Goal: Task Accomplishment & Management: Manage account settings

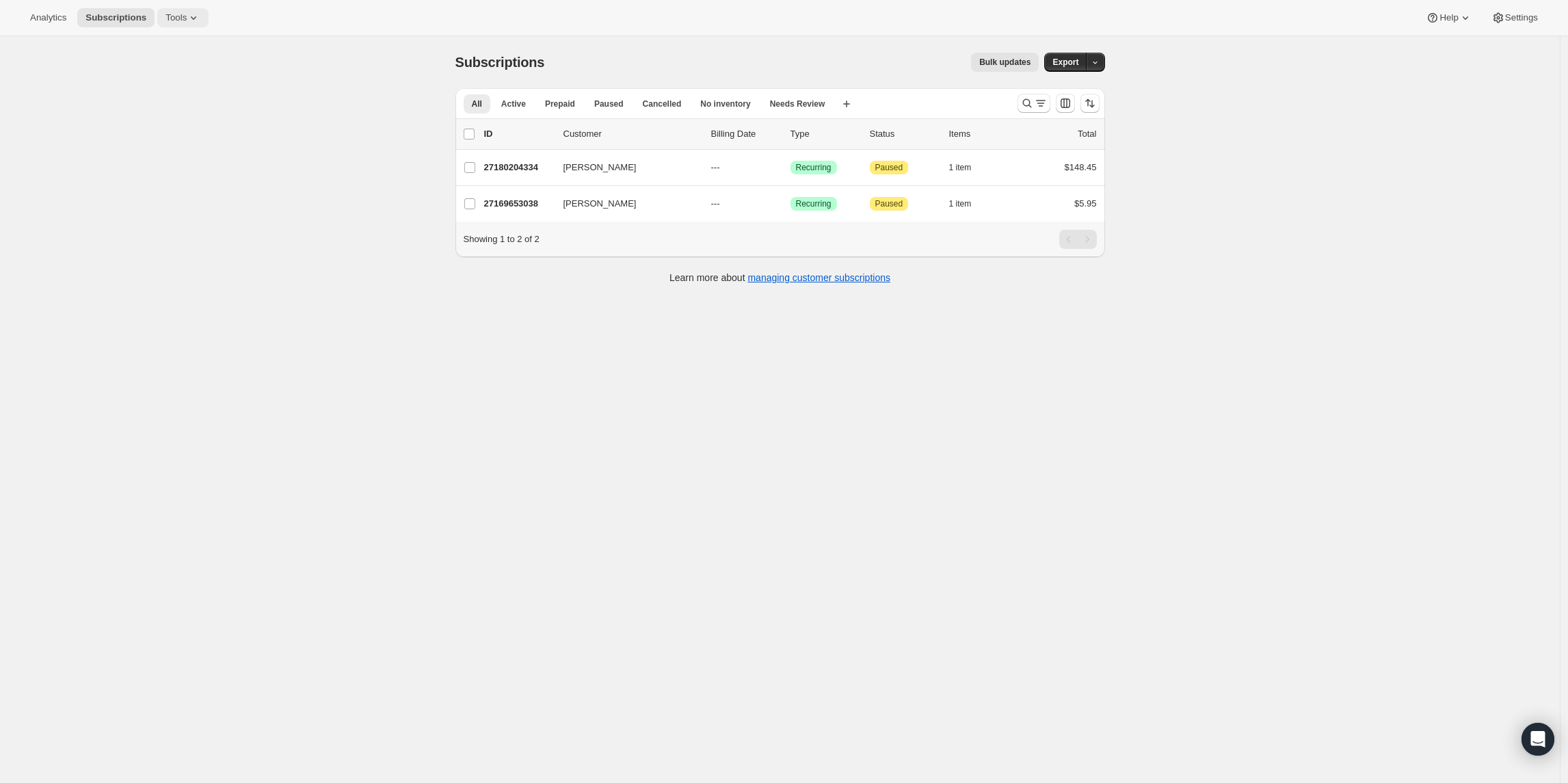
click at [176, 15] on span "Tools" at bounding box center [176, 18] width 22 height 11
click at [145, 90] on span "Bundles" at bounding box center [148, 93] width 32 height 10
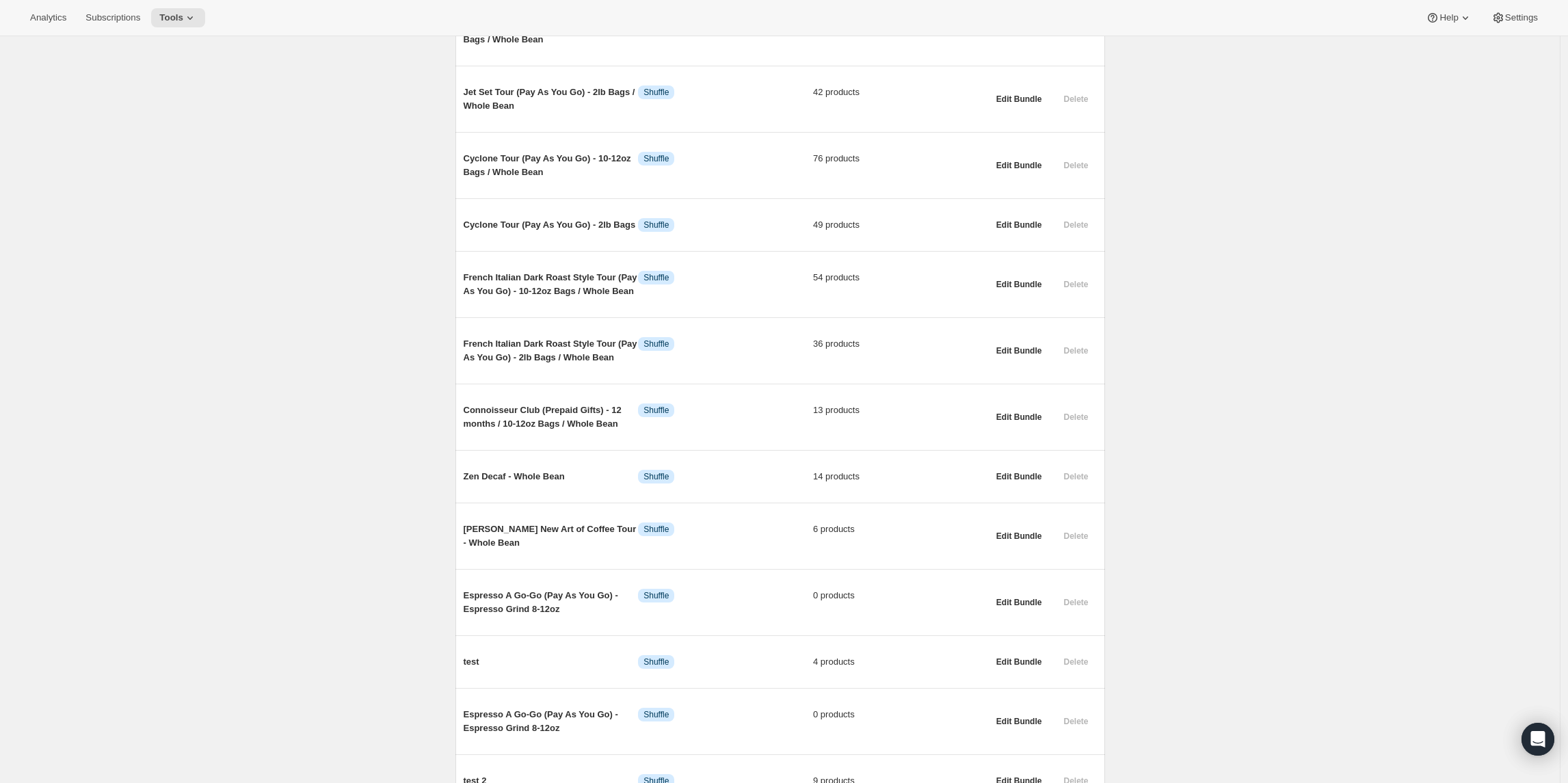
scroll to position [302, 0]
click at [1230, 180] on div "Bundles. This page is ready Bundles Create All time Revenue $0.00 Orders 1 Acti…" at bounding box center [780, 356] width 1560 height 1243
click at [306, 377] on div "Bundles. This page is ready Bundles Create All time Revenue $0.00 Orders 1 Acti…" at bounding box center [780, 356] width 1560 height 1243
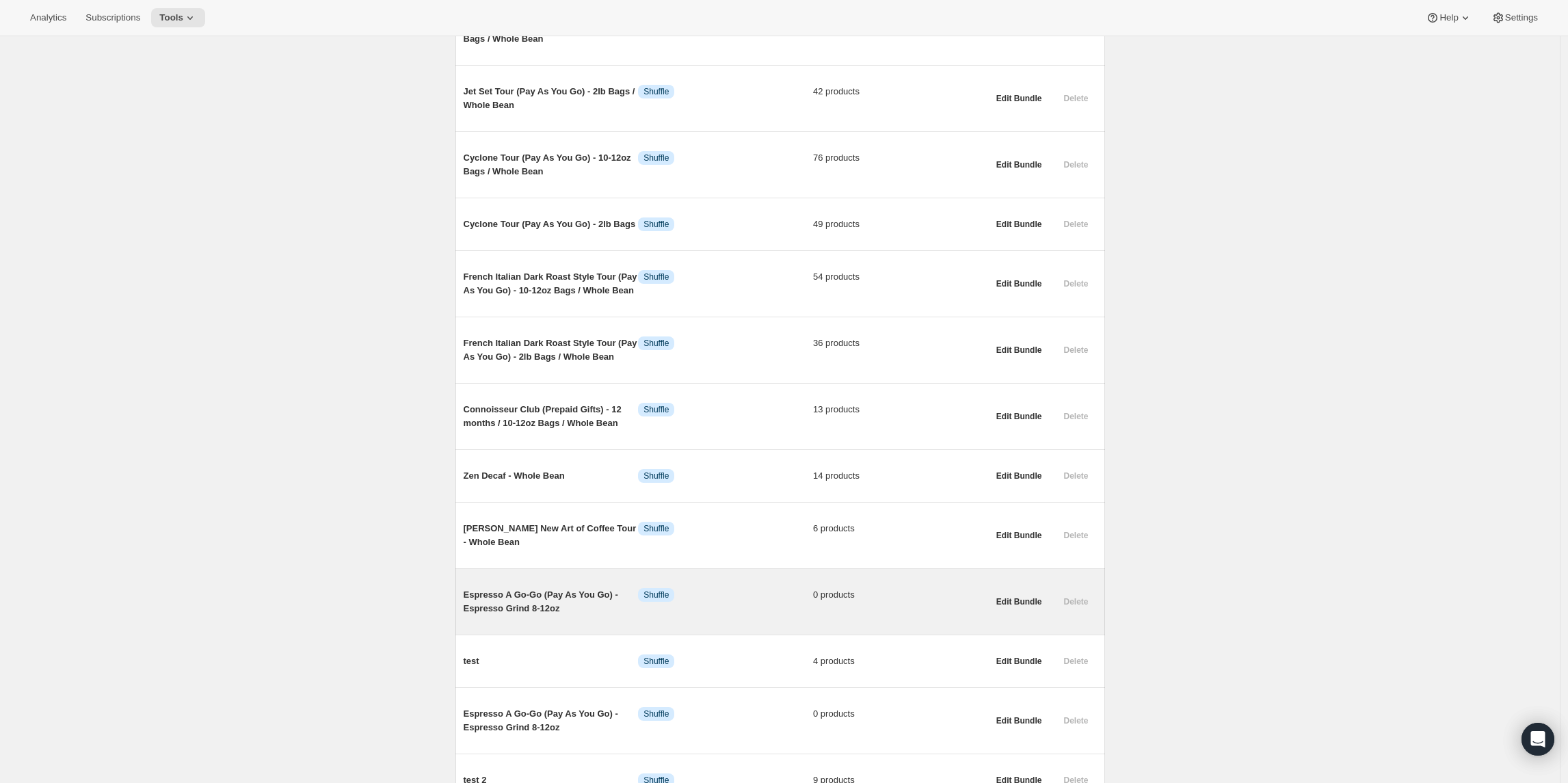
click at [559, 615] on span "Espresso A Go-Go (Pay As You Go) - Espresso Grind 8-12oz" at bounding box center [551, 602] width 175 height 27
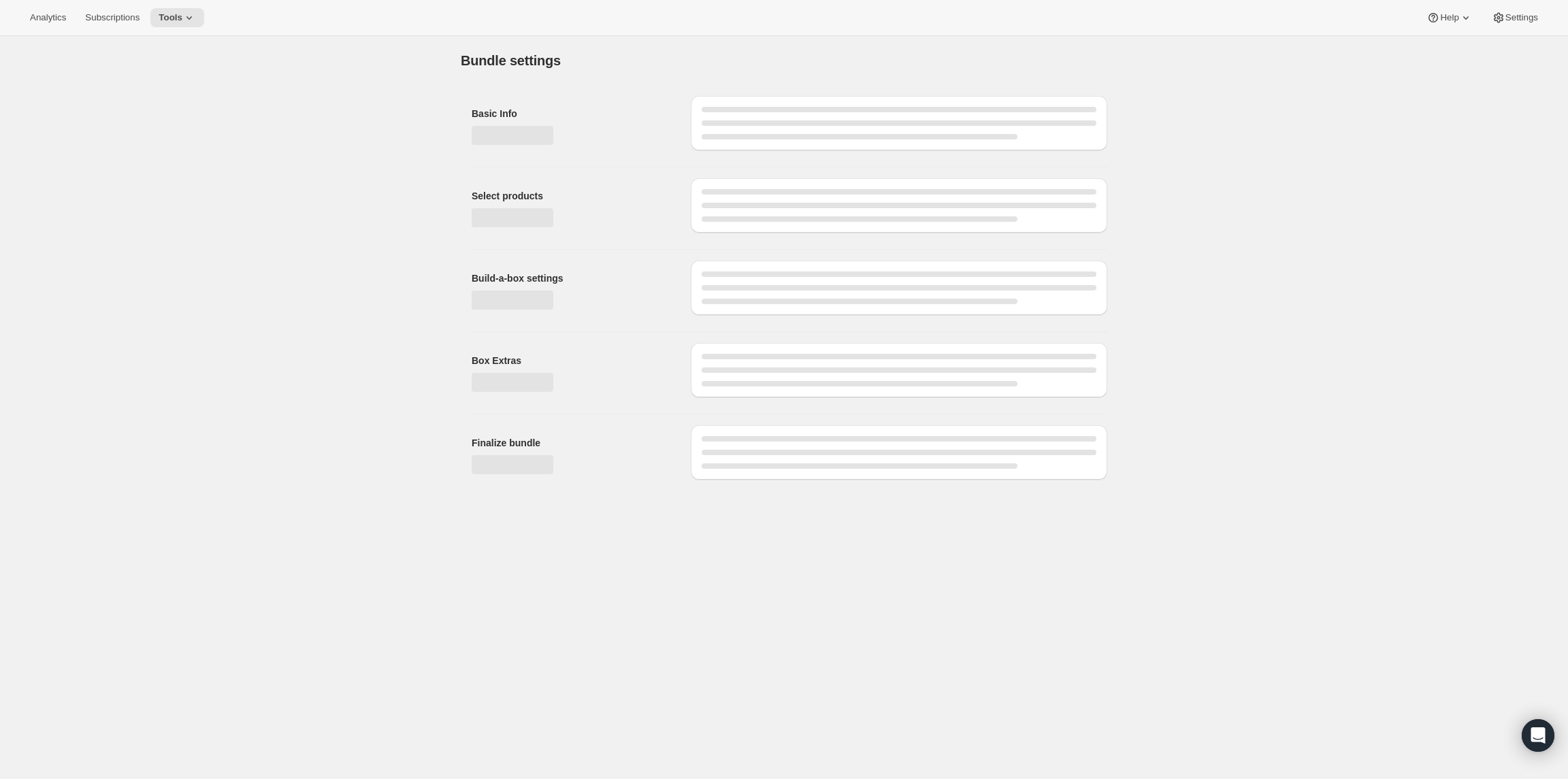
type input "Espresso A Go-Go (Pay As You Go) - Espresso Grind 8-12oz"
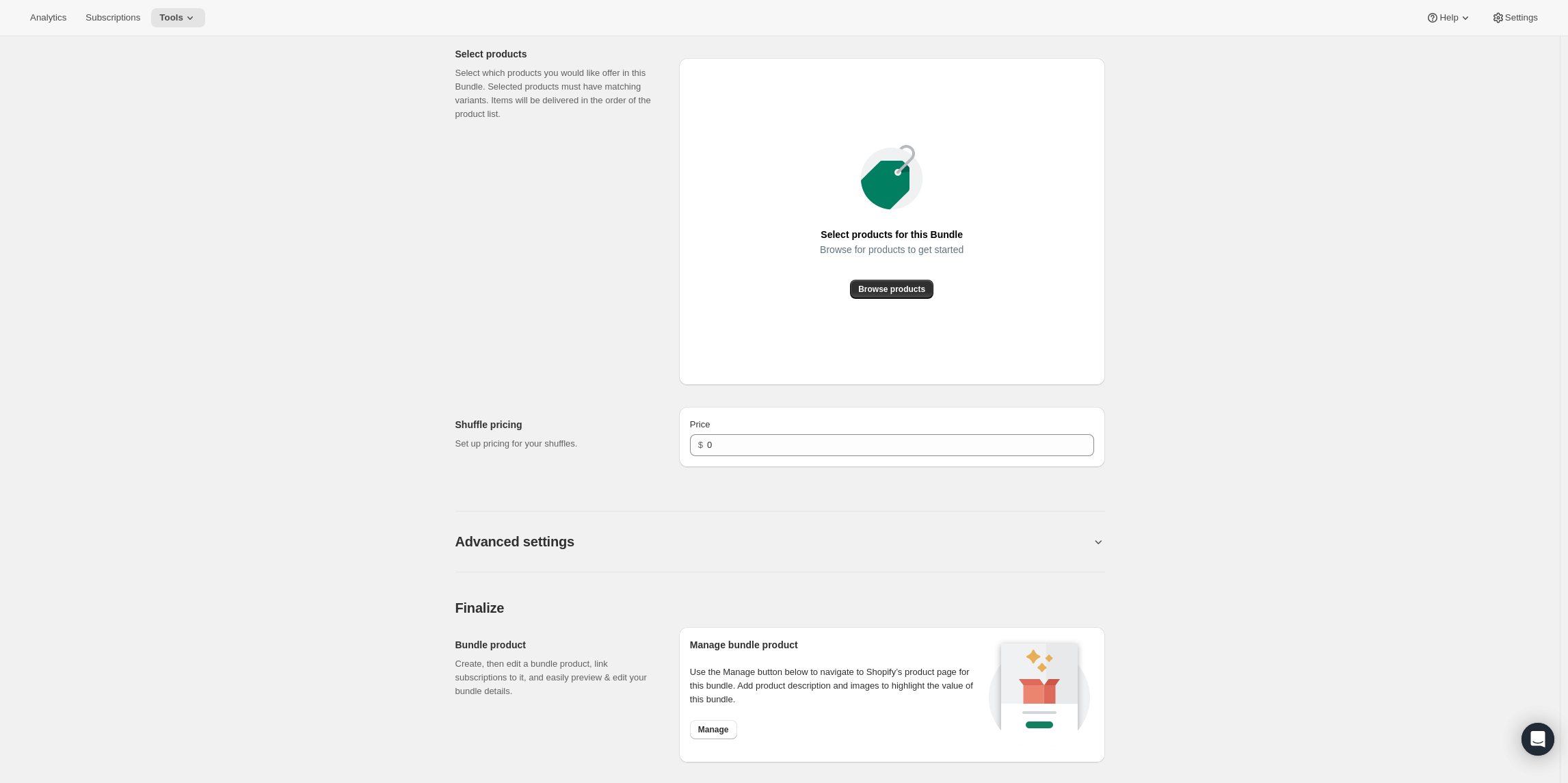
scroll to position [587, 0]
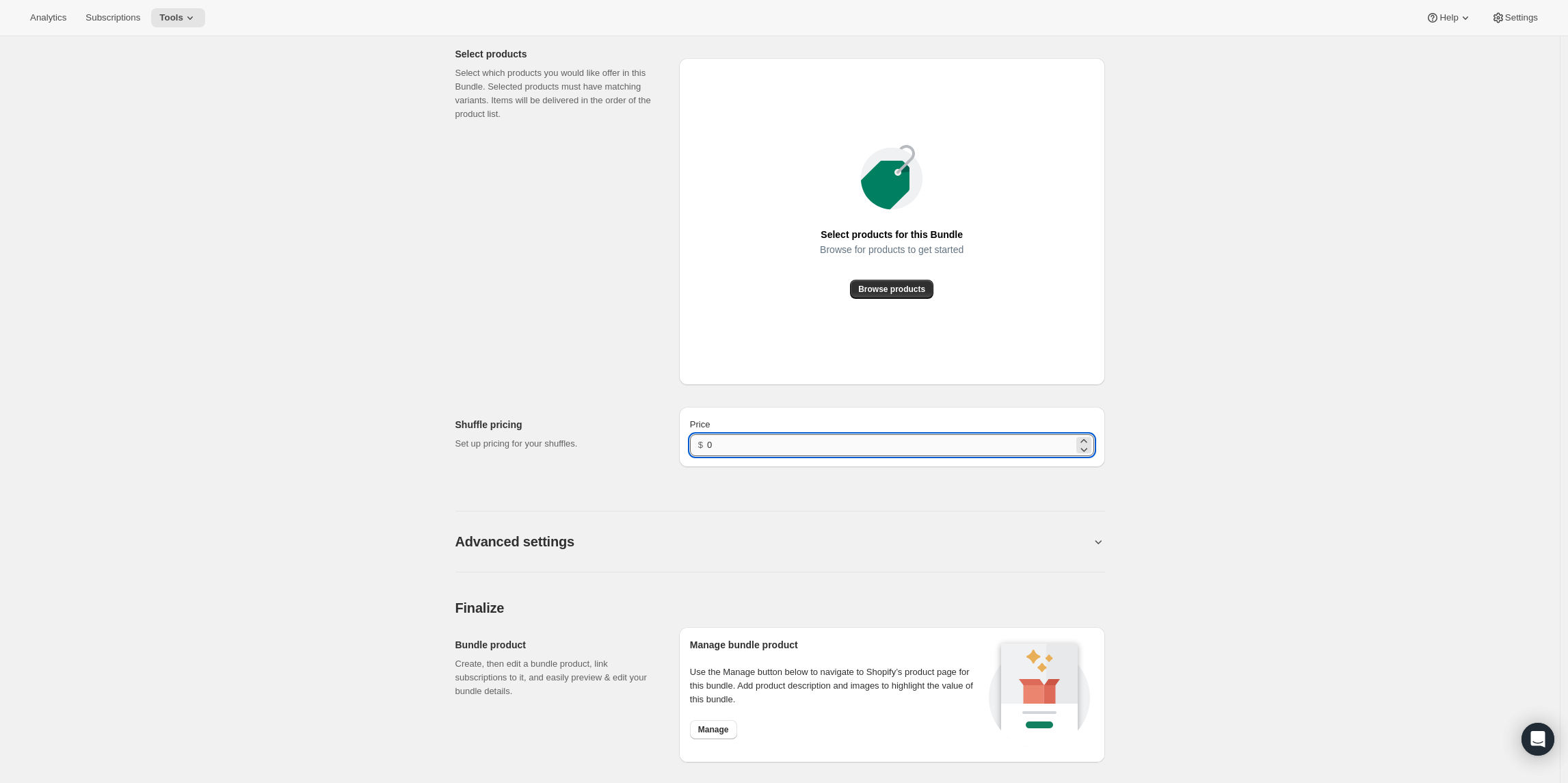
drag, startPoint x: 747, startPoint y: 437, endPoint x: 754, endPoint y: 443, distance: 9.2
click at [748, 437] on input "0" at bounding box center [890, 445] width 365 height 22
type input "49.99"
drag, startPoint x: 894, startPoint y: 566, endPoint x: 895, endPoint y: 558, distance: 8.1
click at [894, 566] on div "Advanced settings" at bounding box center [780, 534] width 650 height 78
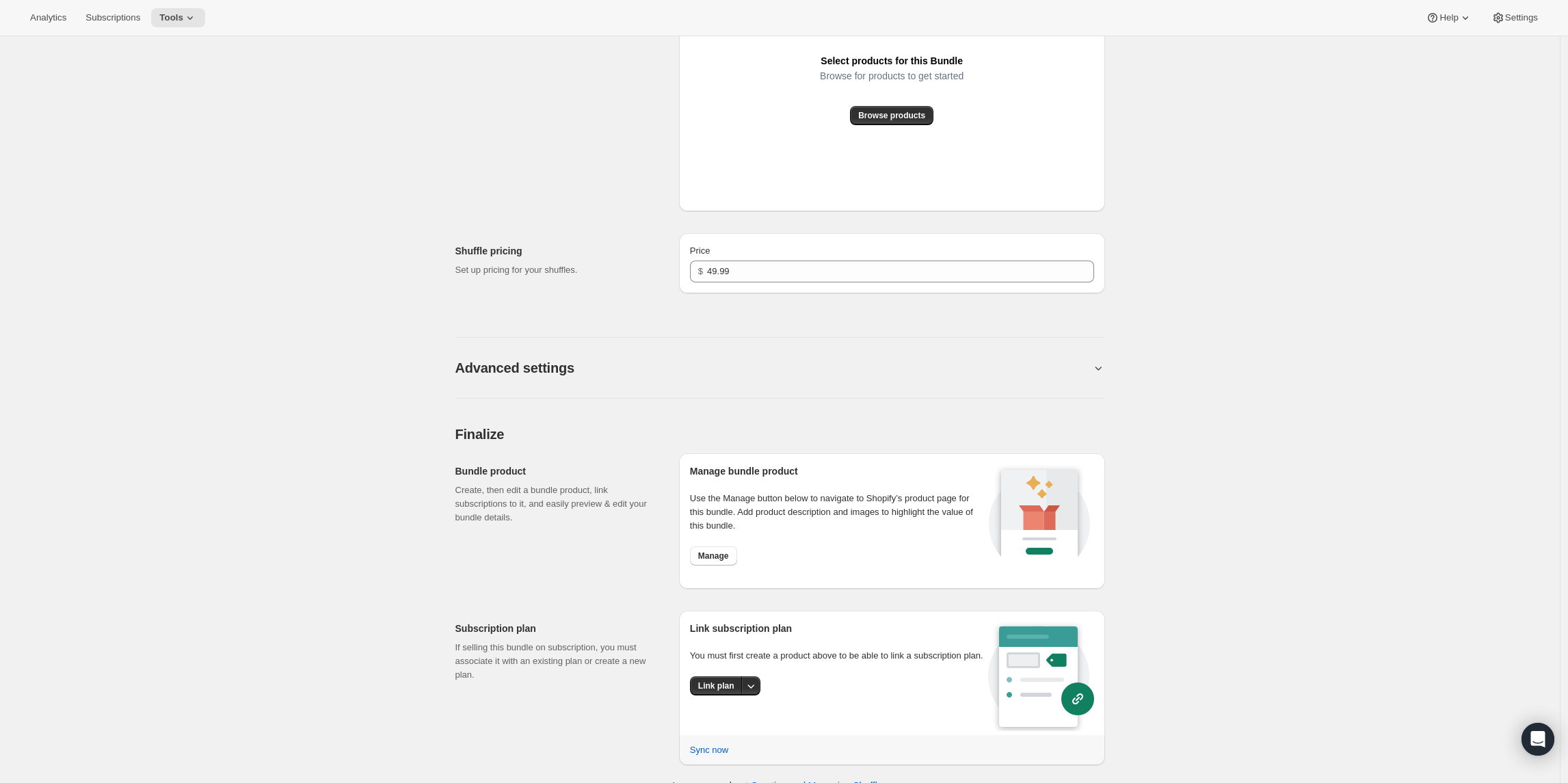
scroll to position [784, 0]
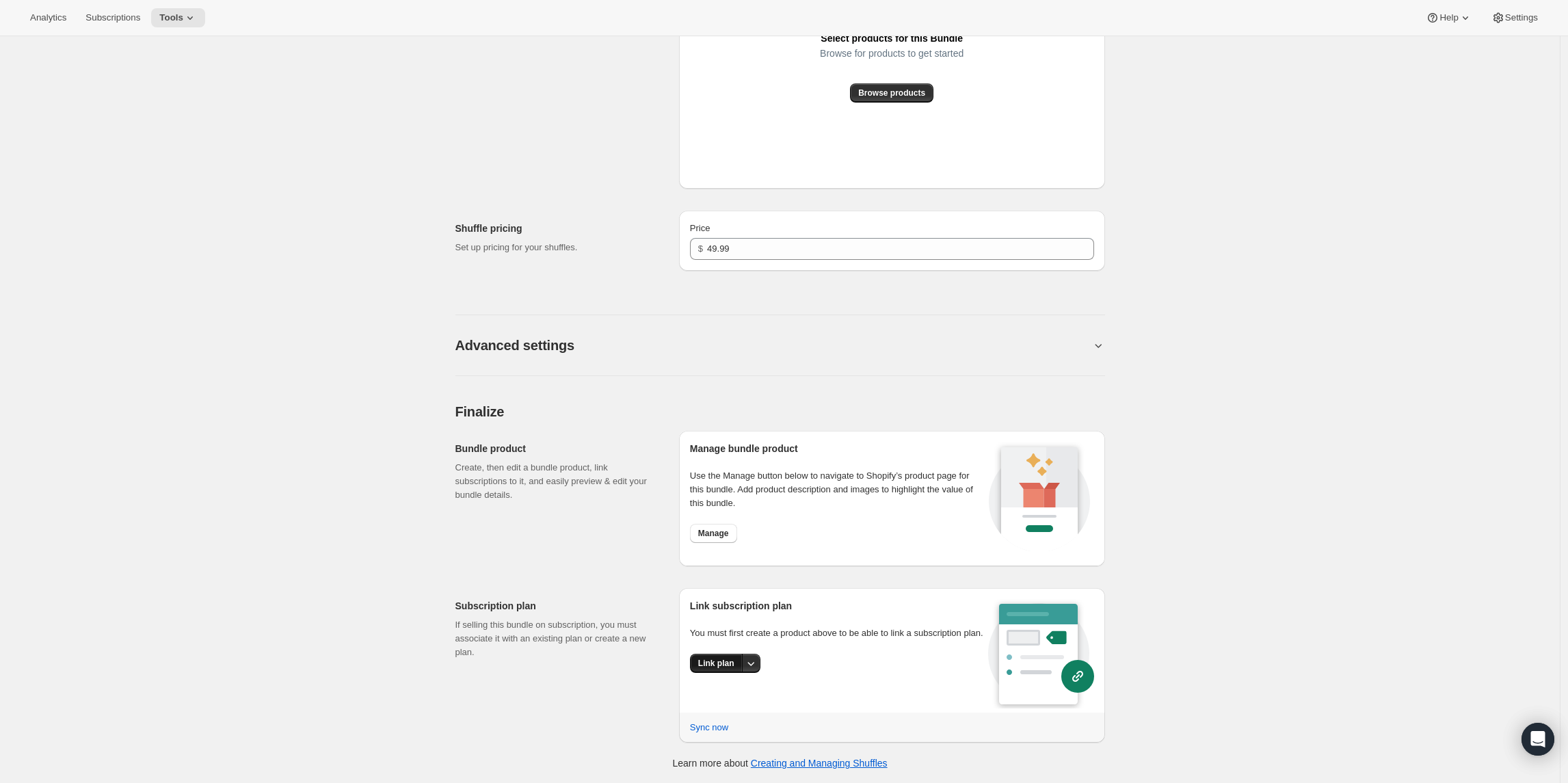
click at [733, 669] on span "Link plan" at bounding box center [716, 663] width 36 height 11
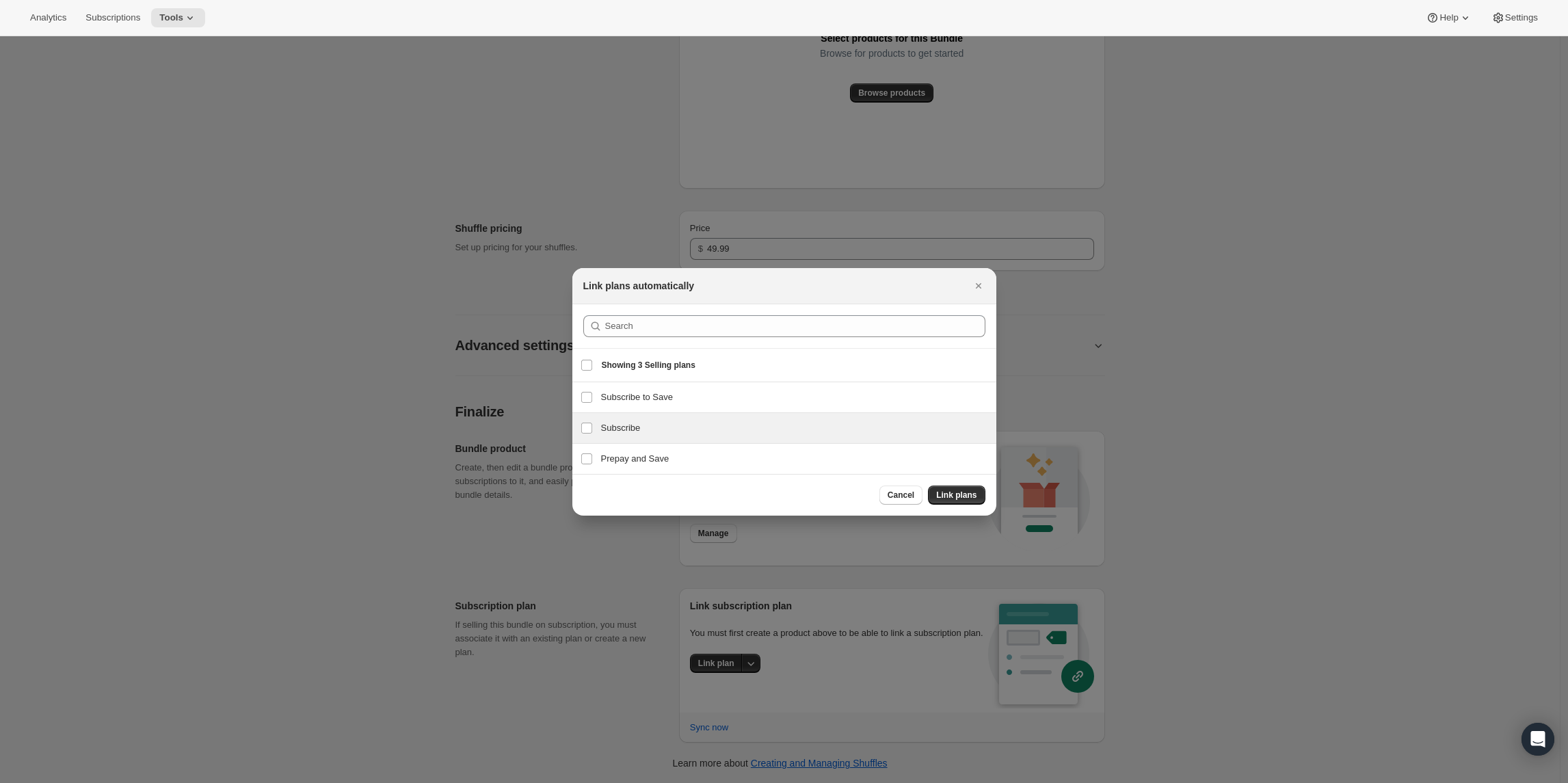
drag, startPoint x: 624, startPoint y: 430, endPoint x: 634, endPoint y: 421, distance: 13.5
click at [624, 430] on h3 "Subscribe" at bounding box center [794, 428] width 387 height 14
checkbox input "true"
click at [967, 496] on span "Link plans" at bounding box center [956, 496] width 41 height 11
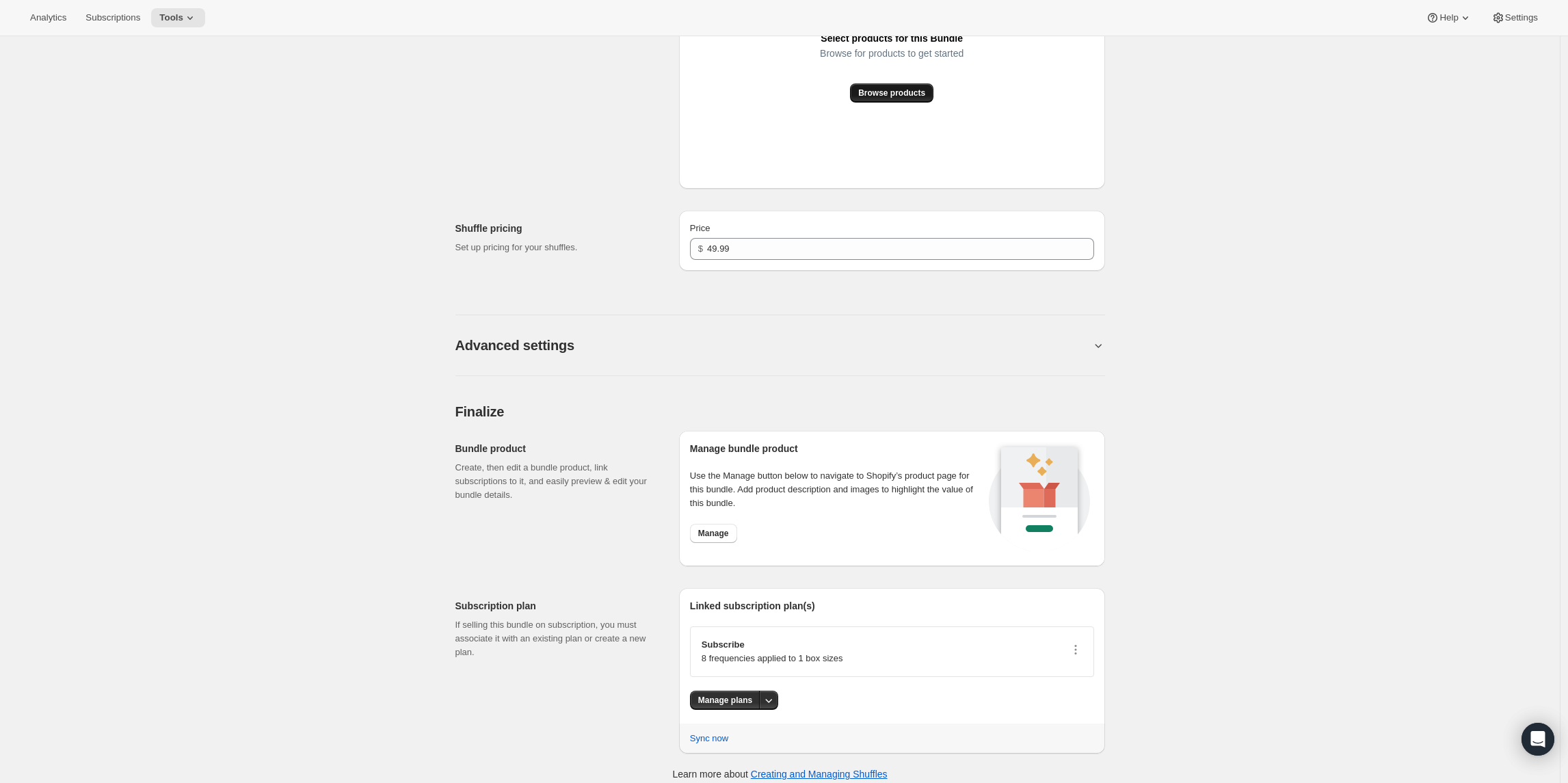
click at [895, 89] on span "Browse products" at bounding box center [891, 93] width 67 height 11
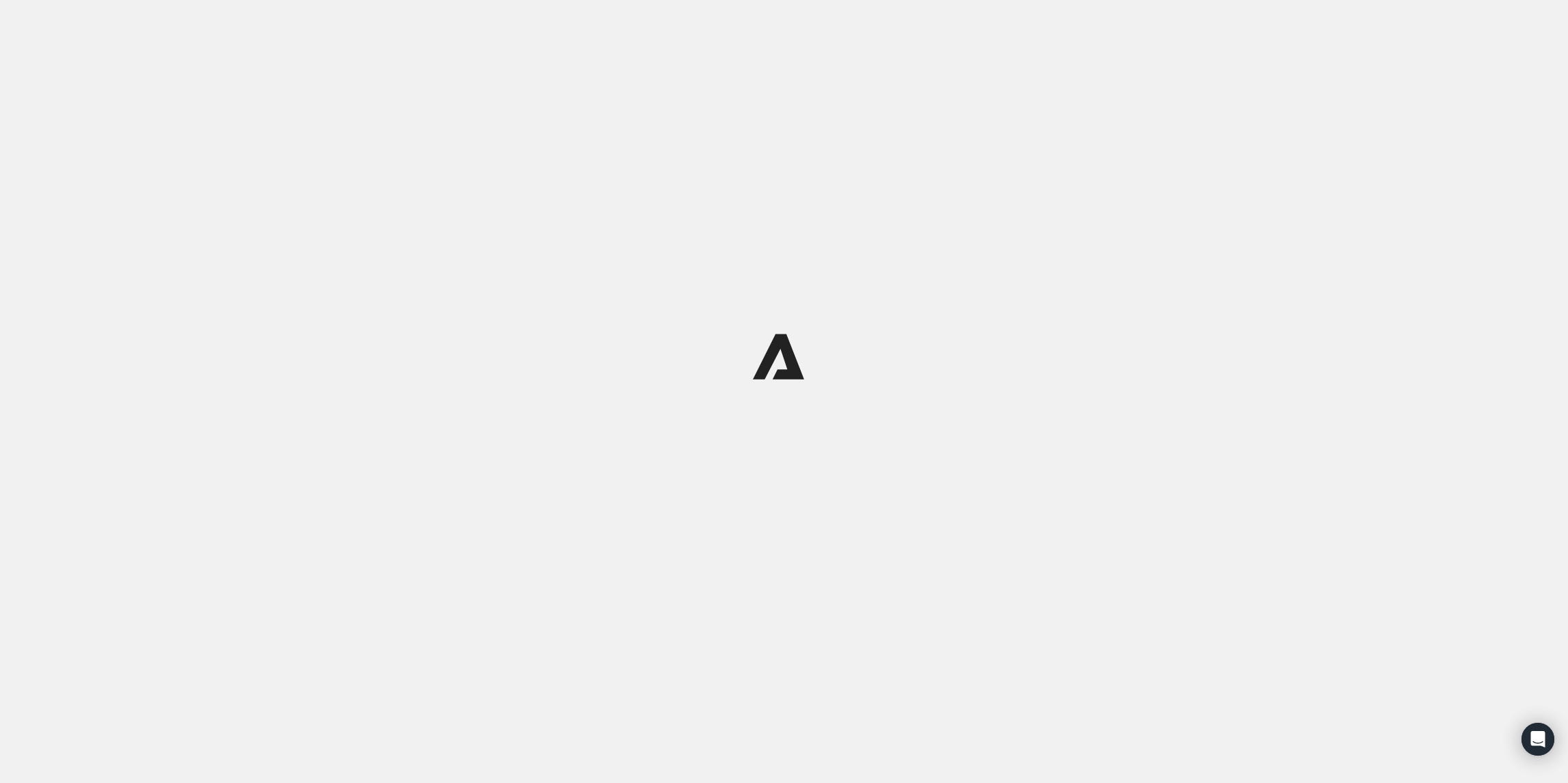
scroll to position [0, 0]
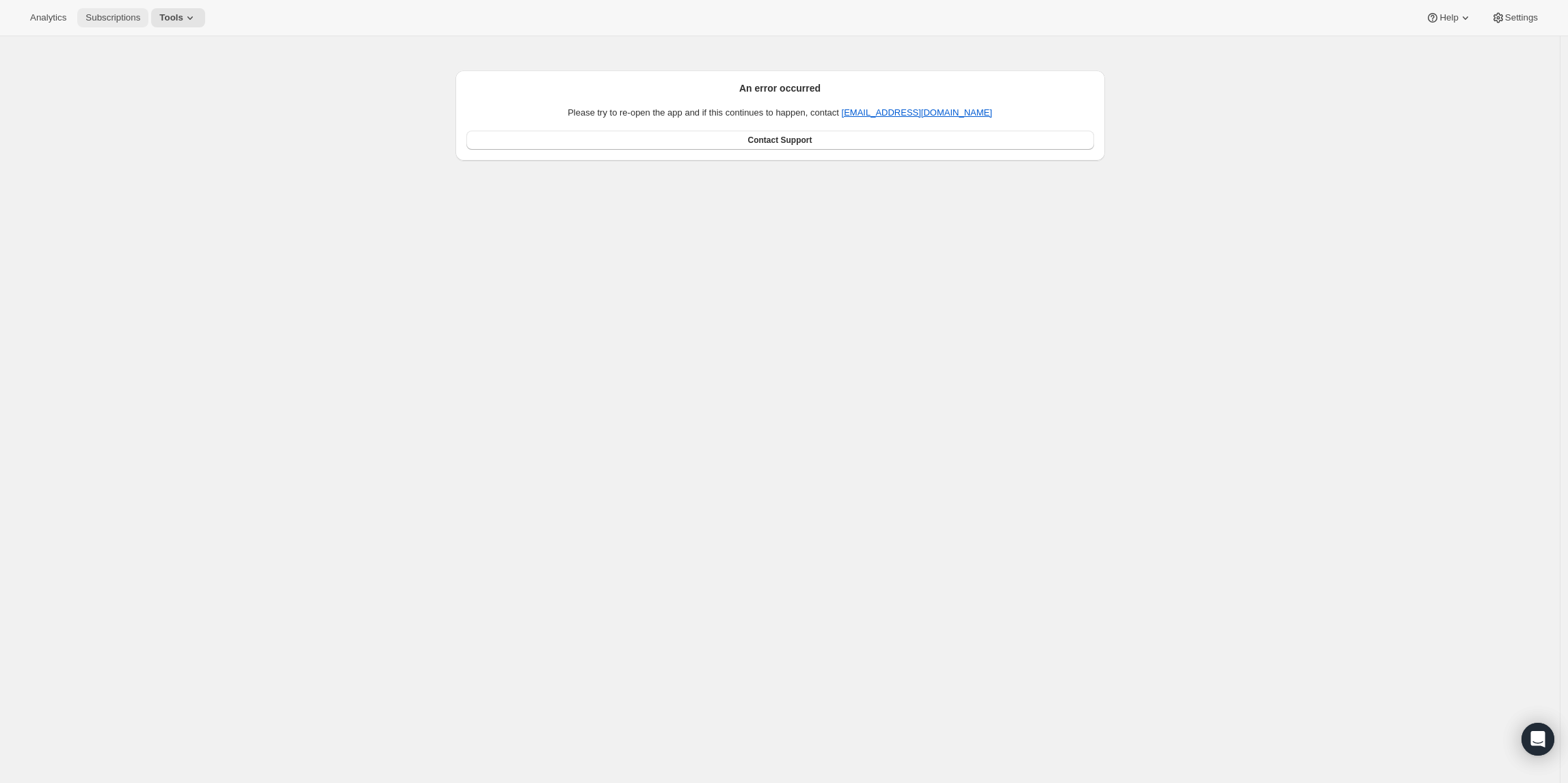
click at [93, 11] on button "Subscriptions" at bounding box center [113, 18] width 71 height 19
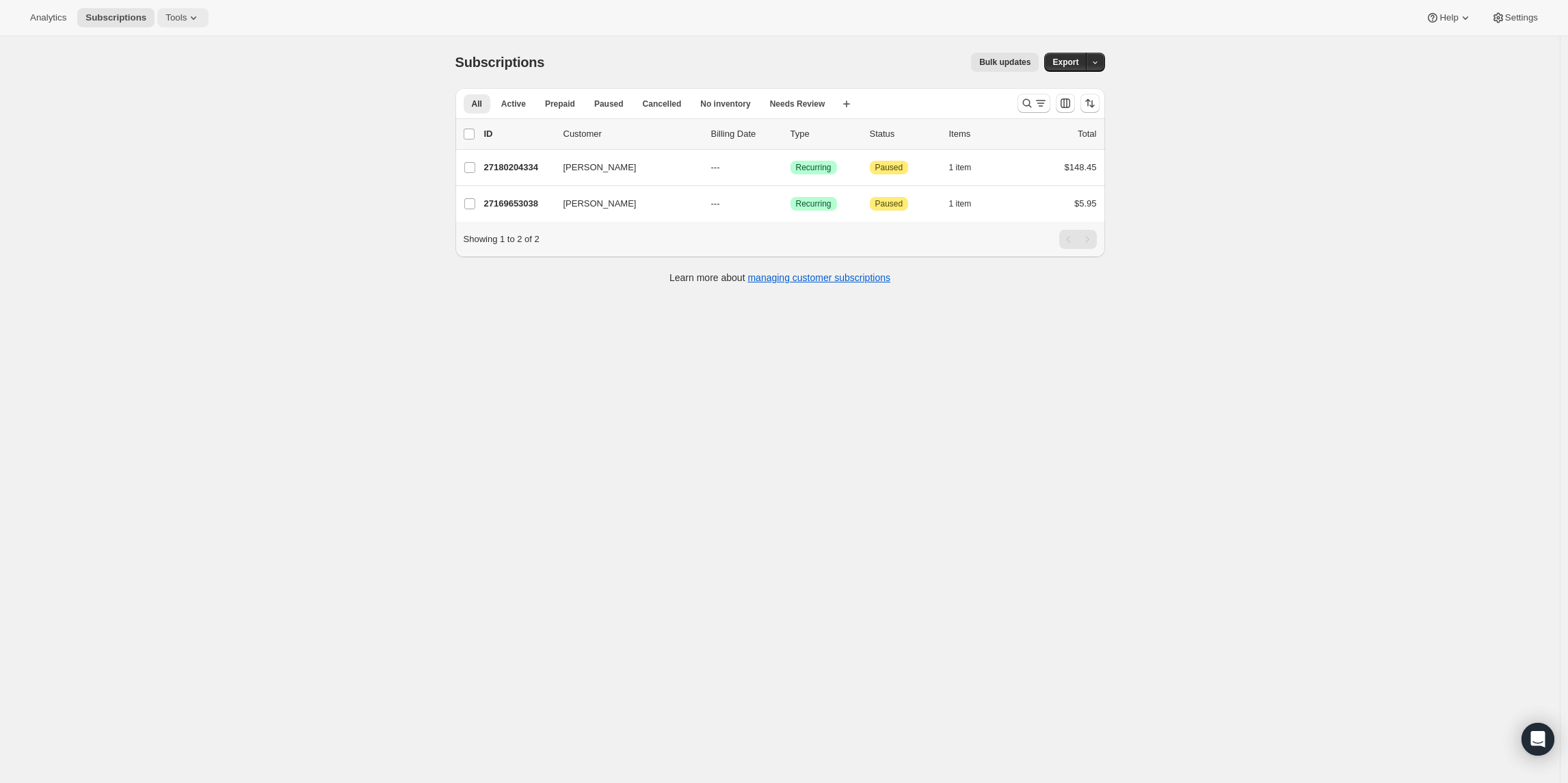
click at [184, 17] on span "Tools" at bounding box center [176, 18] width 22 height 11
click at [185, 18] on span "Tools" at bounding box center [176, 18] width 22 height 11
click at [186, 22] on span "Tools" at bounding box center [176, 18] width 22 height 11
click at [178, 84] on button "Bundles" at bounding box center [184, 92] width 147 height 22
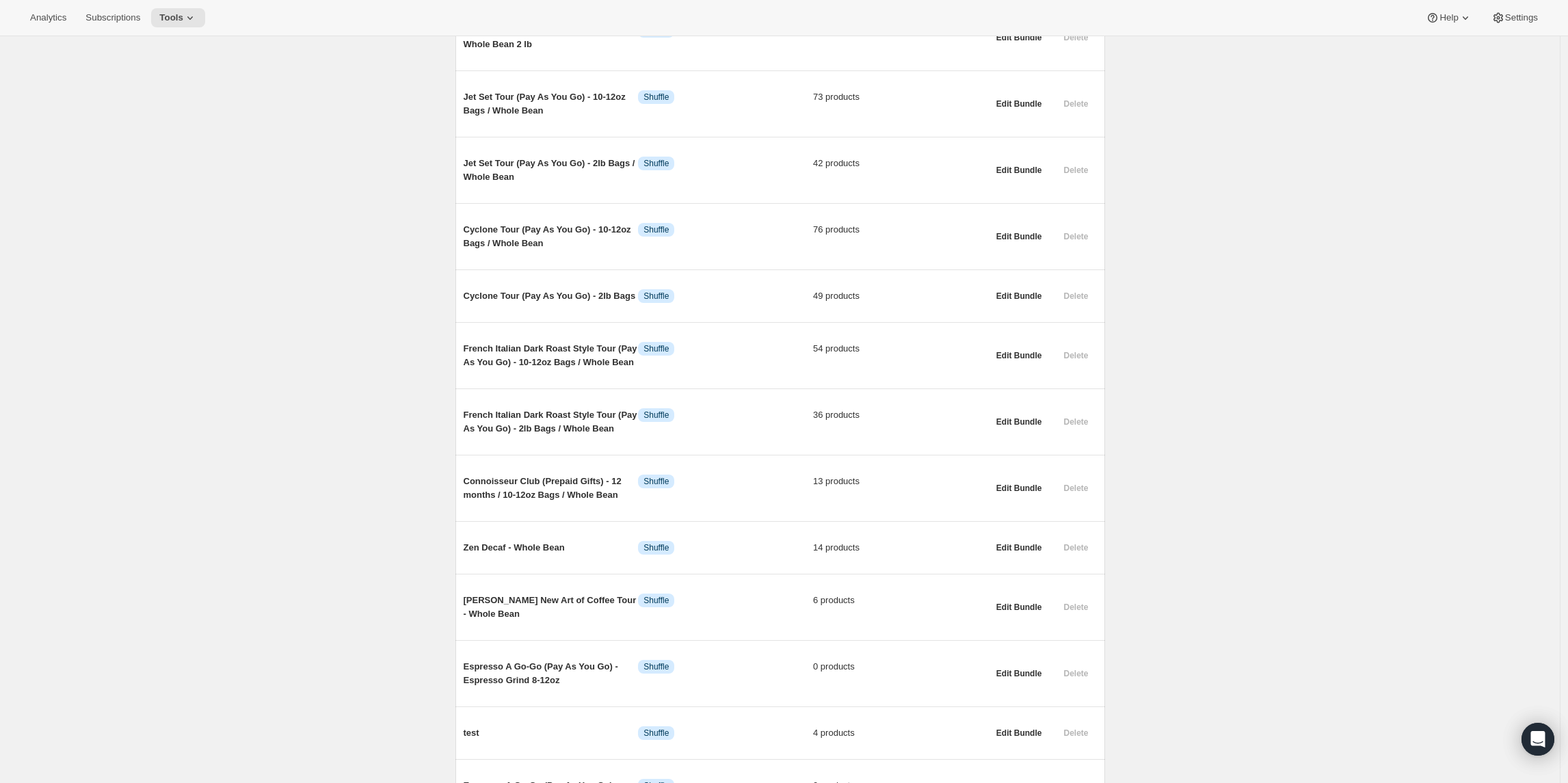
scroll to position [511, 0]
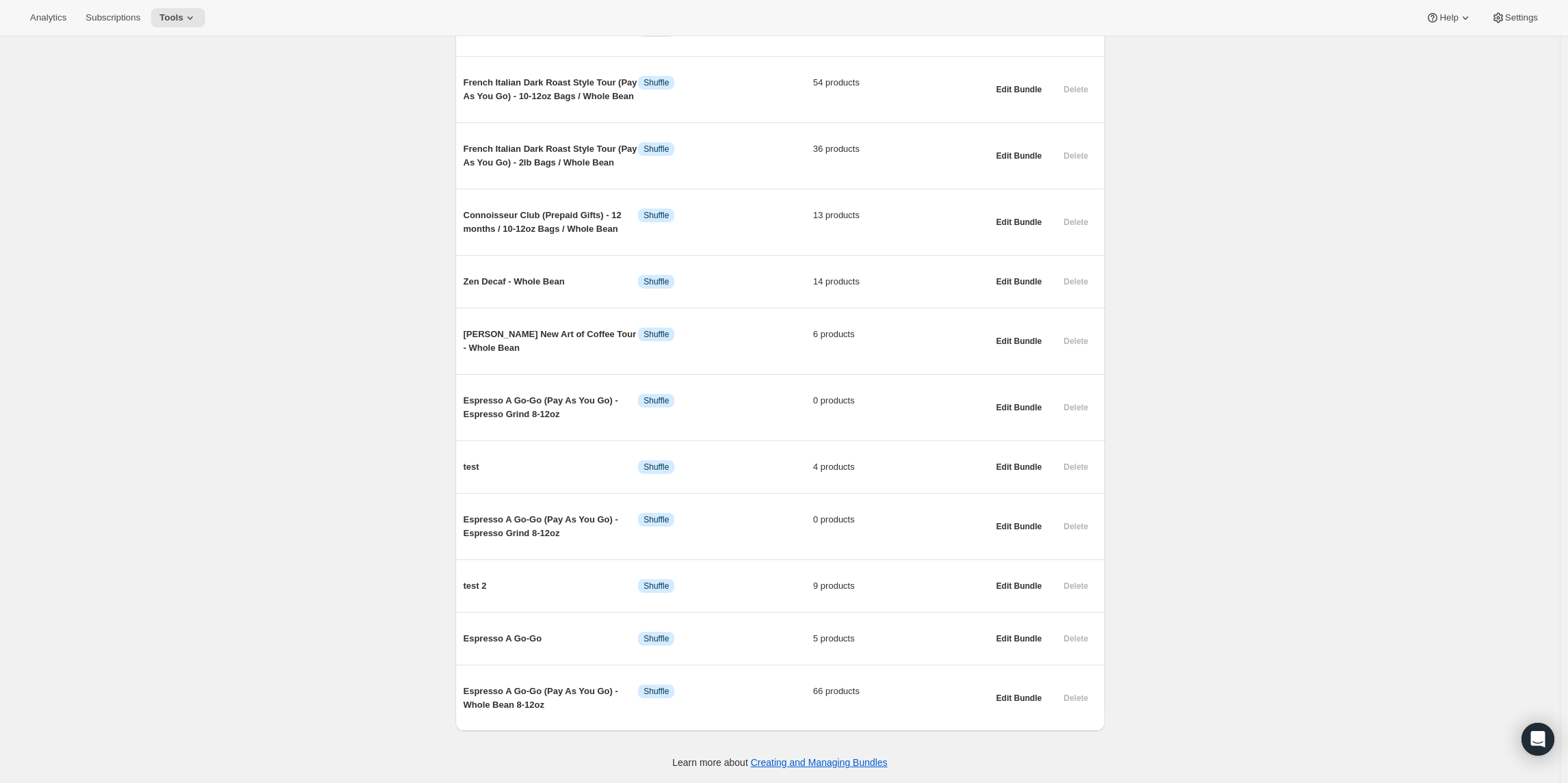
drag, startPoint x: 575, startPoint y: 522, endPoint x: 559, endPoint y: 500, distance: 27.2
click at [575, 523] on span "Espresso A Go-Go (Pay As You Go) - Espresso Grind 8-12oz" at bounding box center [551, 527] width 175 height 27
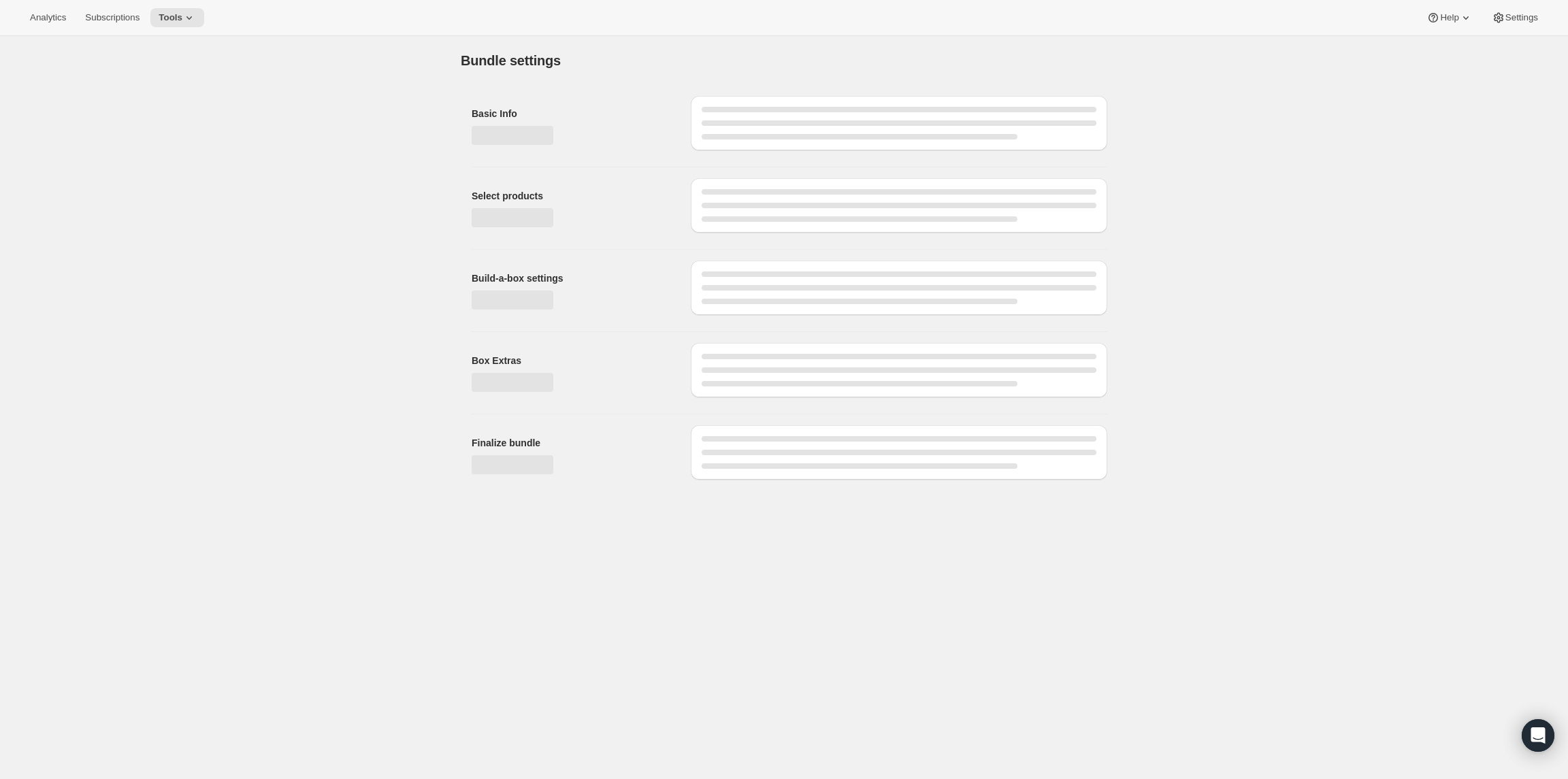
type input "Espresso A Go-Go (Pay As You Go) - Espresso Grind 8-12oz"
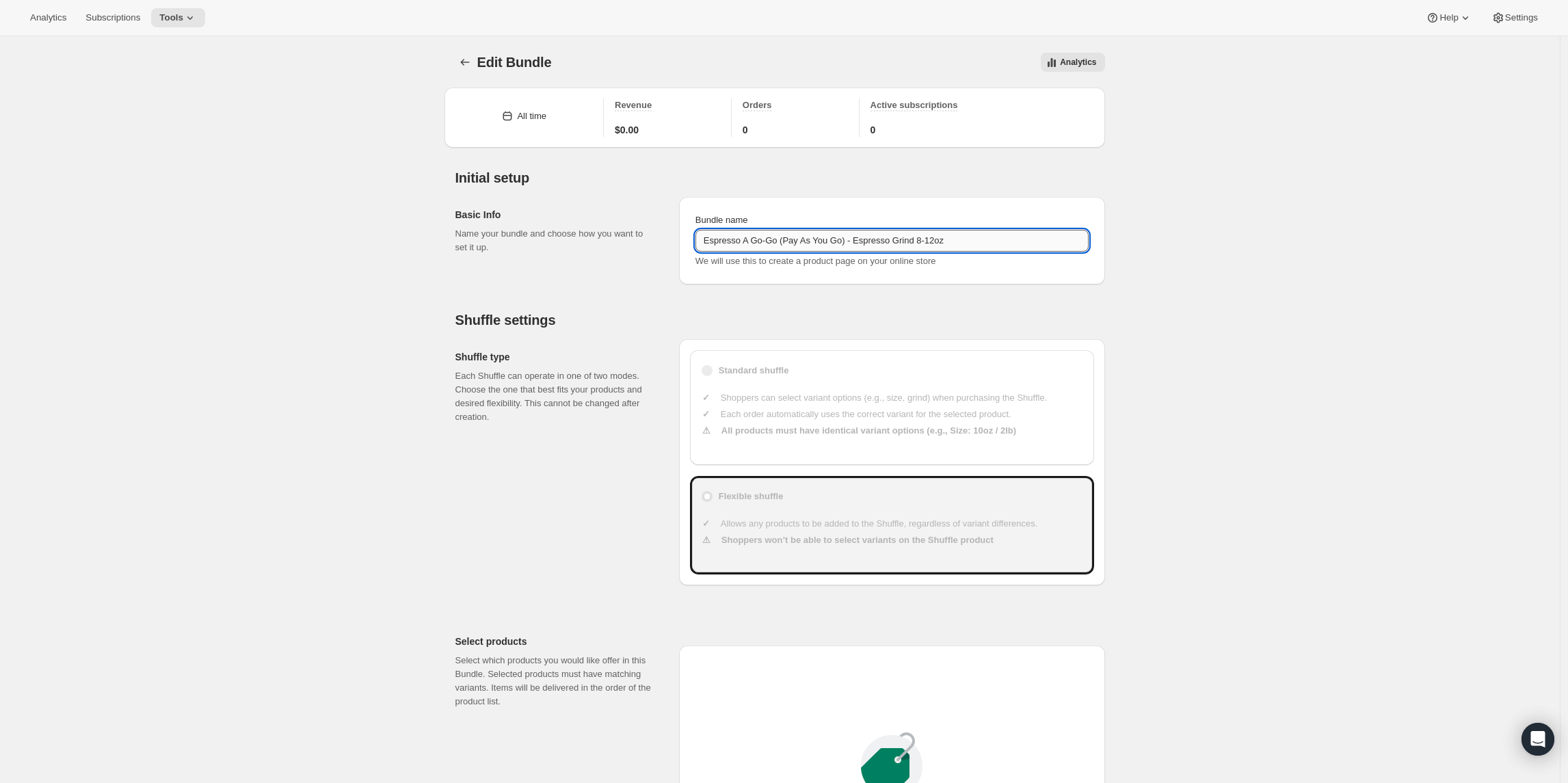
click at [707, 241] on input "Espresso A Go-Go (Pay As You Go) - Espresso Grind 8-12oz" at bounding box center [892, 240] width 393 height 22
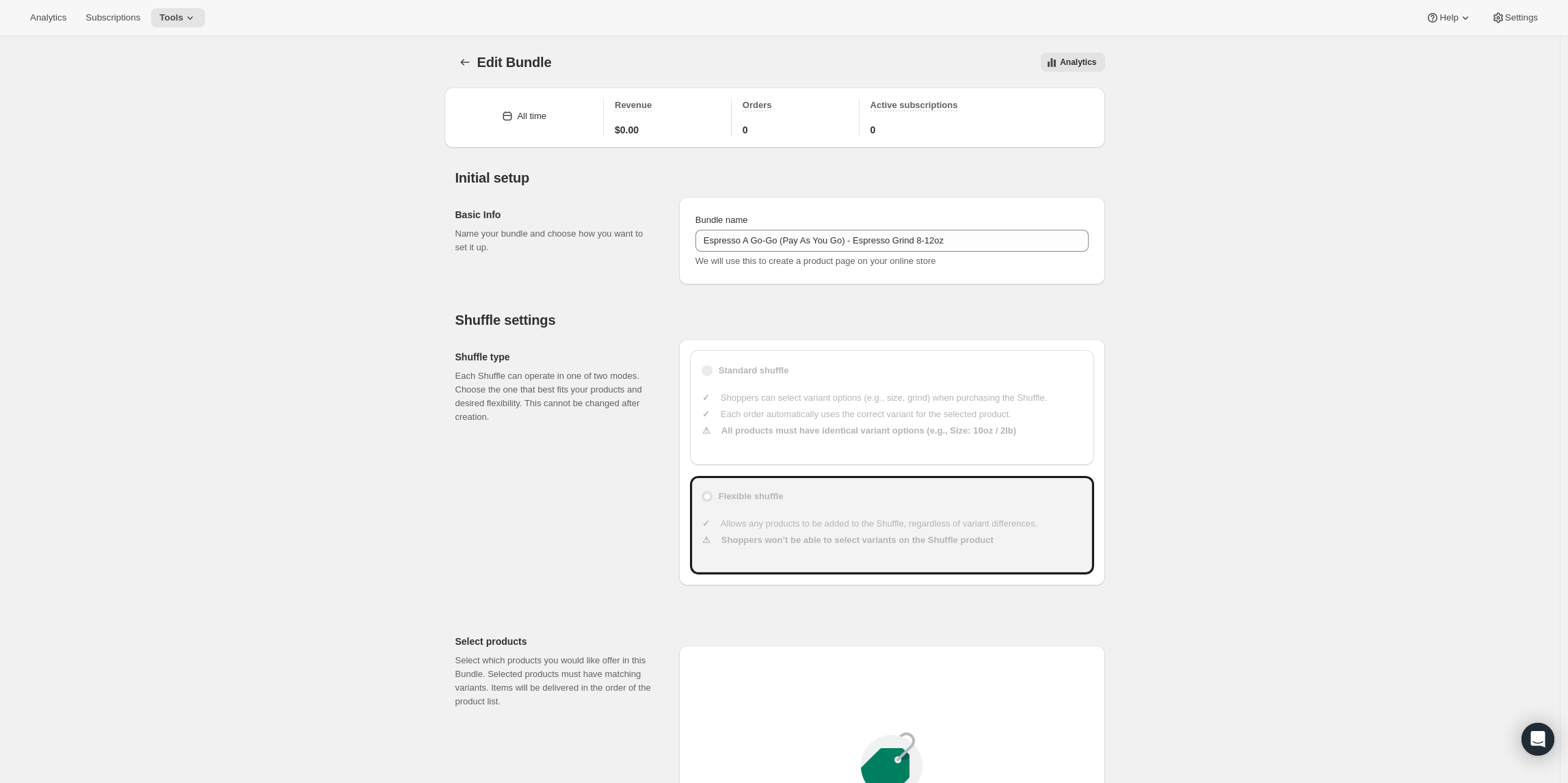
click at [263, 105] on div "Edit Bundle. This page is ready Edit Bundle Analytics More actions Analytics Al…" at bounding box center [780, 781] width 1560 height 1490
